Goal: Information Seeking & Learning: Learn about a topic

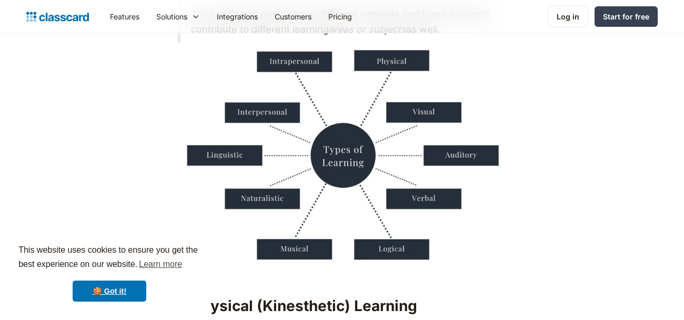
scroll to position [887, 0]
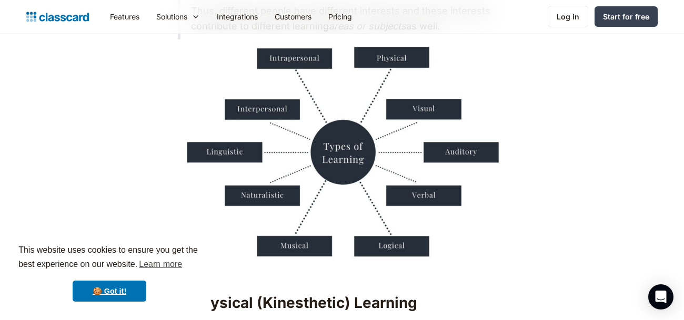
click at [389, 58] on img at bounding box center [342, 154] width 328 height 218
click at [416, 109] on img at bounding box center [342, 154] width 328 height 218
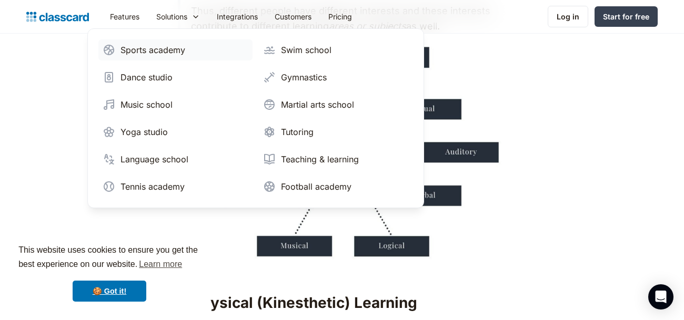
click at [200, 45] on link "Sports academy" at bounding box center [175, 49] width 154 height 21
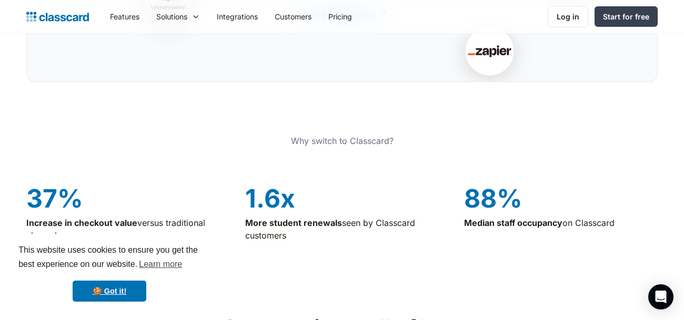
scroll to position [2380, 0]
